Goal: Task Accomplishment & Management: Manage account settings

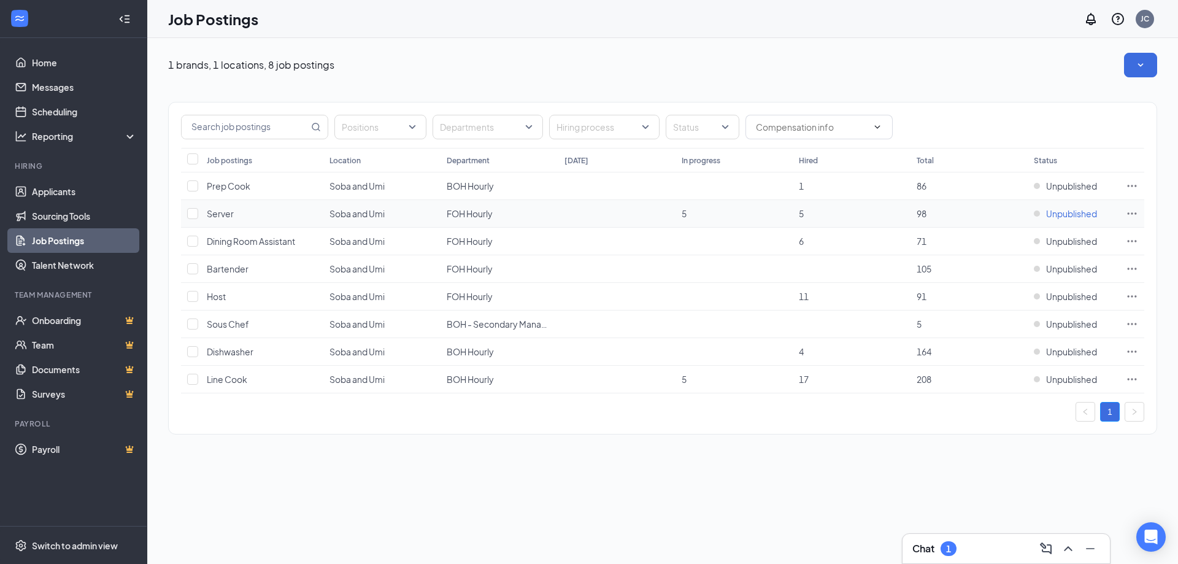
click at [1068, 217] on span "Unpublished" at bounding box center [1071, 213] width 51 height 12
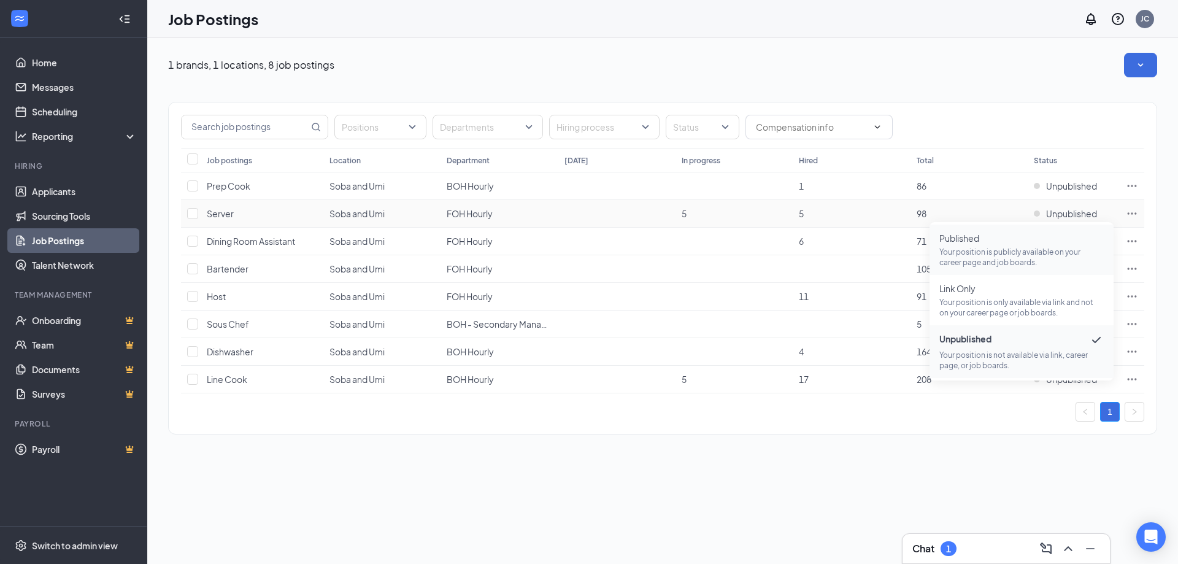
click at [994, 251] on p "Your position is publicly available on your career page and job boards." at bounding box center [1022, 257] width 164 height 21
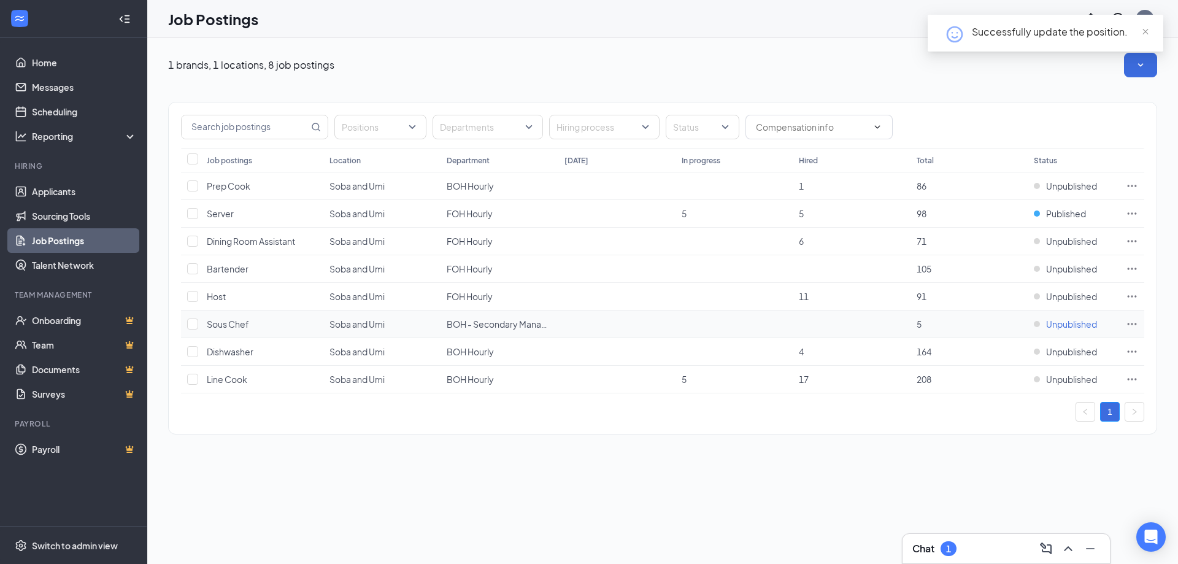
click at [1057, 326] on span "Unpublished" at bounding box center [1071, 324] width 51 height 12
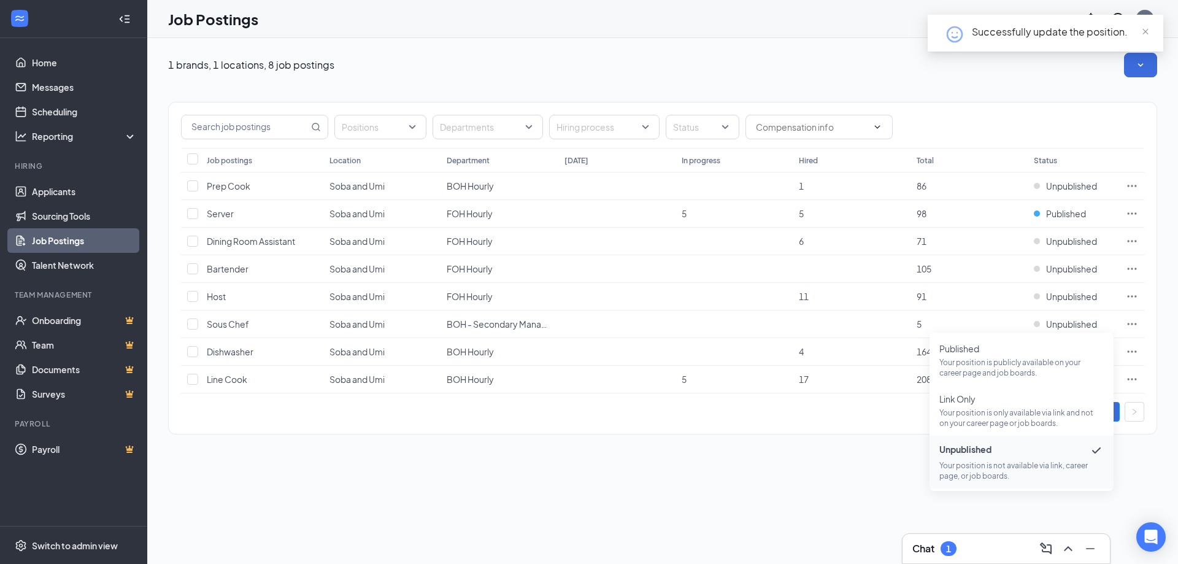
click at [1146, 490] on div "1 brands, 1 locations, 8 job postings Positions Departments Hiring process Stat…" at bounding box center [662, 301] width 1031 height 526
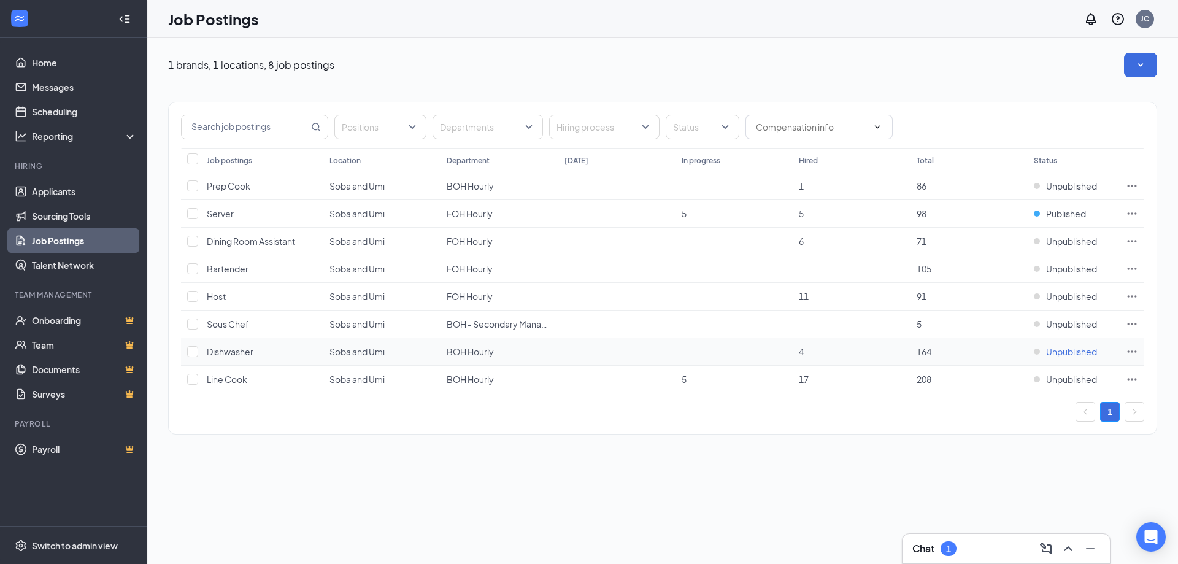
click at [1079, 351] on span "Unpublished" at bounding box center [1071, 351] width 51 height 12
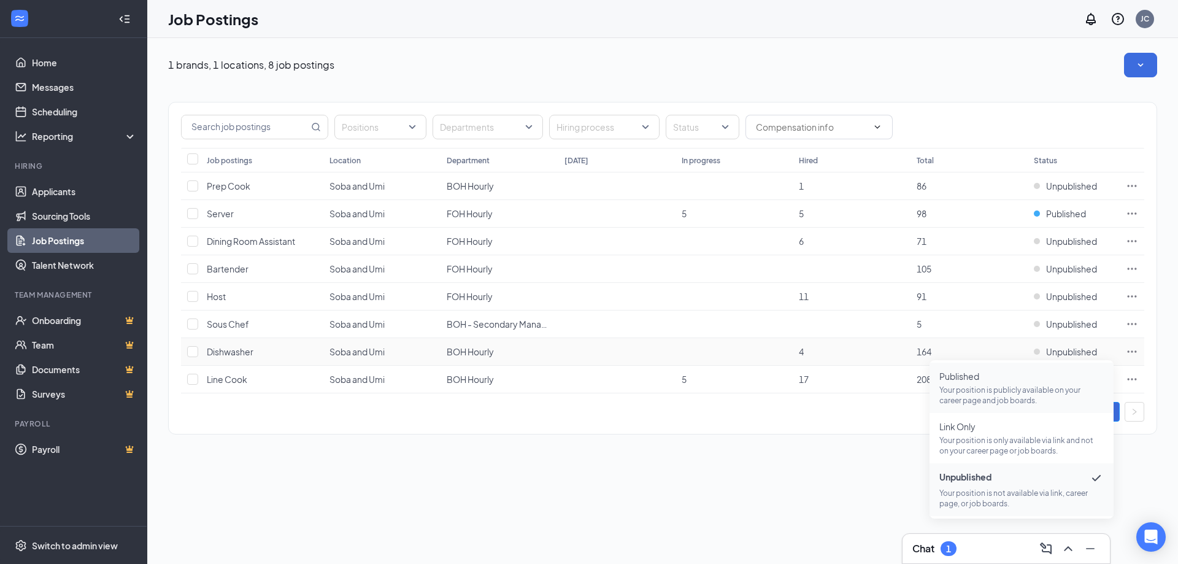
click at [966, 388] on p "Your position is publicly available on your career page and job boards." at bounding box center [1022, 395] width 164 height 21
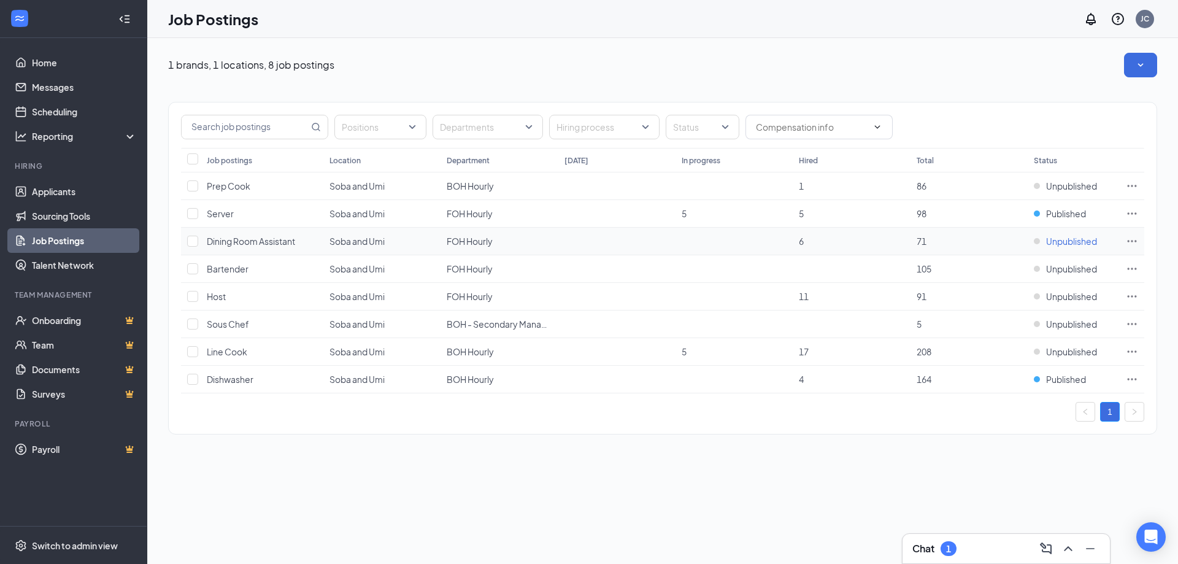
click at [1057, 244] on span "Unpublished" at bounding box center [1071, 241] width 51 height 12
click at [994, 446] on div "Positions Departments Hiring process Status Job postings Location Department [D…" at bounding box center [662, 261] width 989 height 369
click at [1081, 240] on span "Unpublished" at bounding box center [1071, 241] width 51 height 12
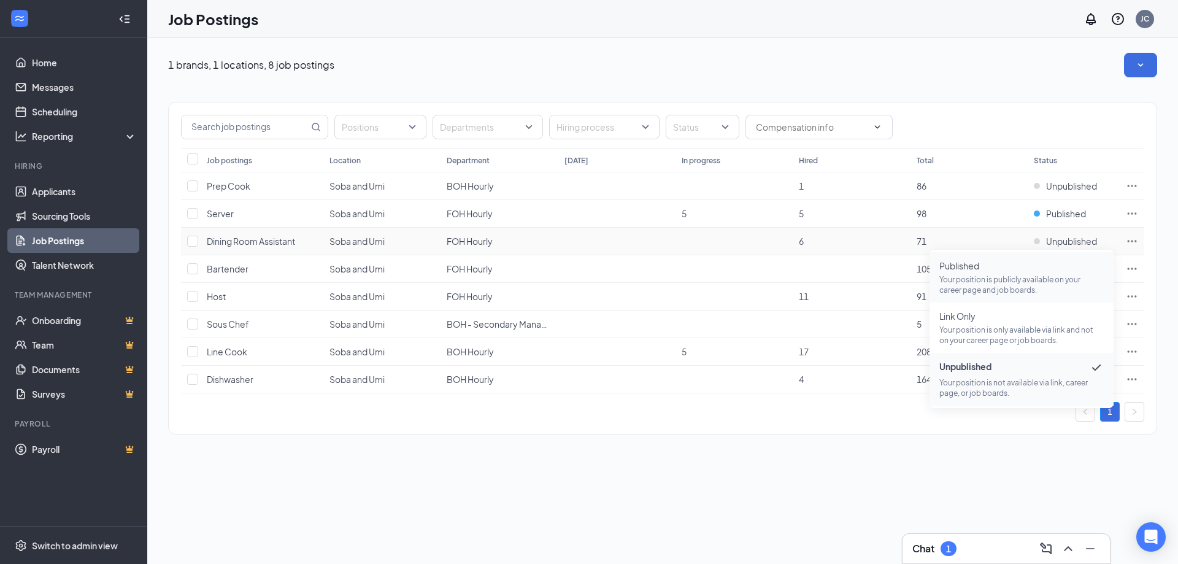
click at [964, 271] on span "Published" at bounding box center [1022, 266] width 164 height 12
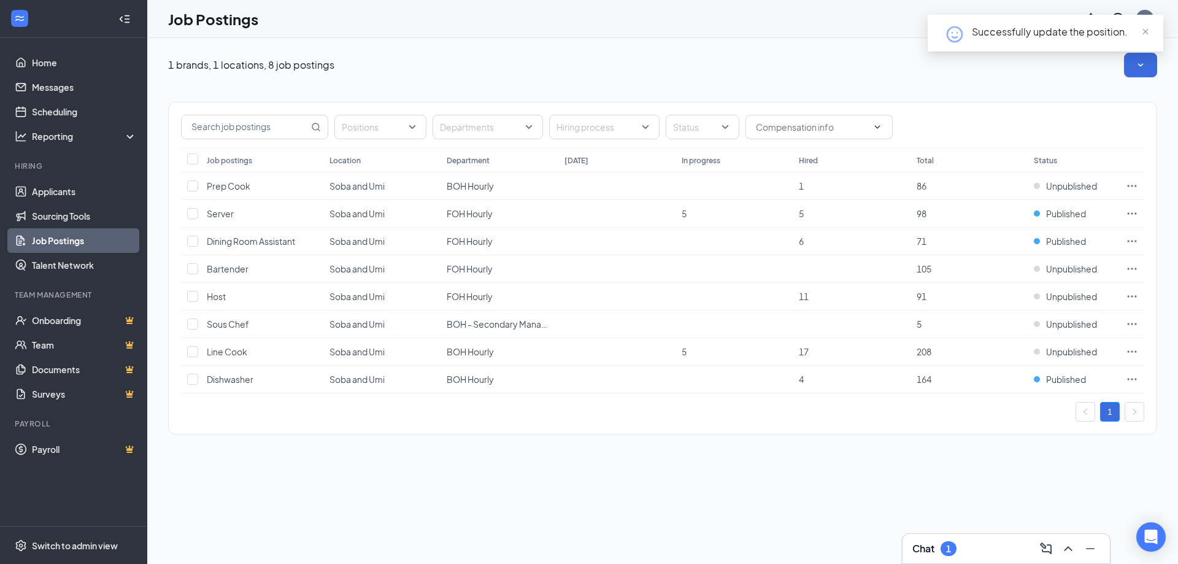
drag, startPoint x: 854, startPoint y: 458, endPoint x: 864, endPoint y: 433, distance: 27.0
click at [853, 460] on div "1 brands, 1 locations, 8 job postings Positions Departments Hiring process Stat…" at bounding box center [662, 249] width 1031 height 423
